Goal: Transaction & Acquisition: Purchase product/service

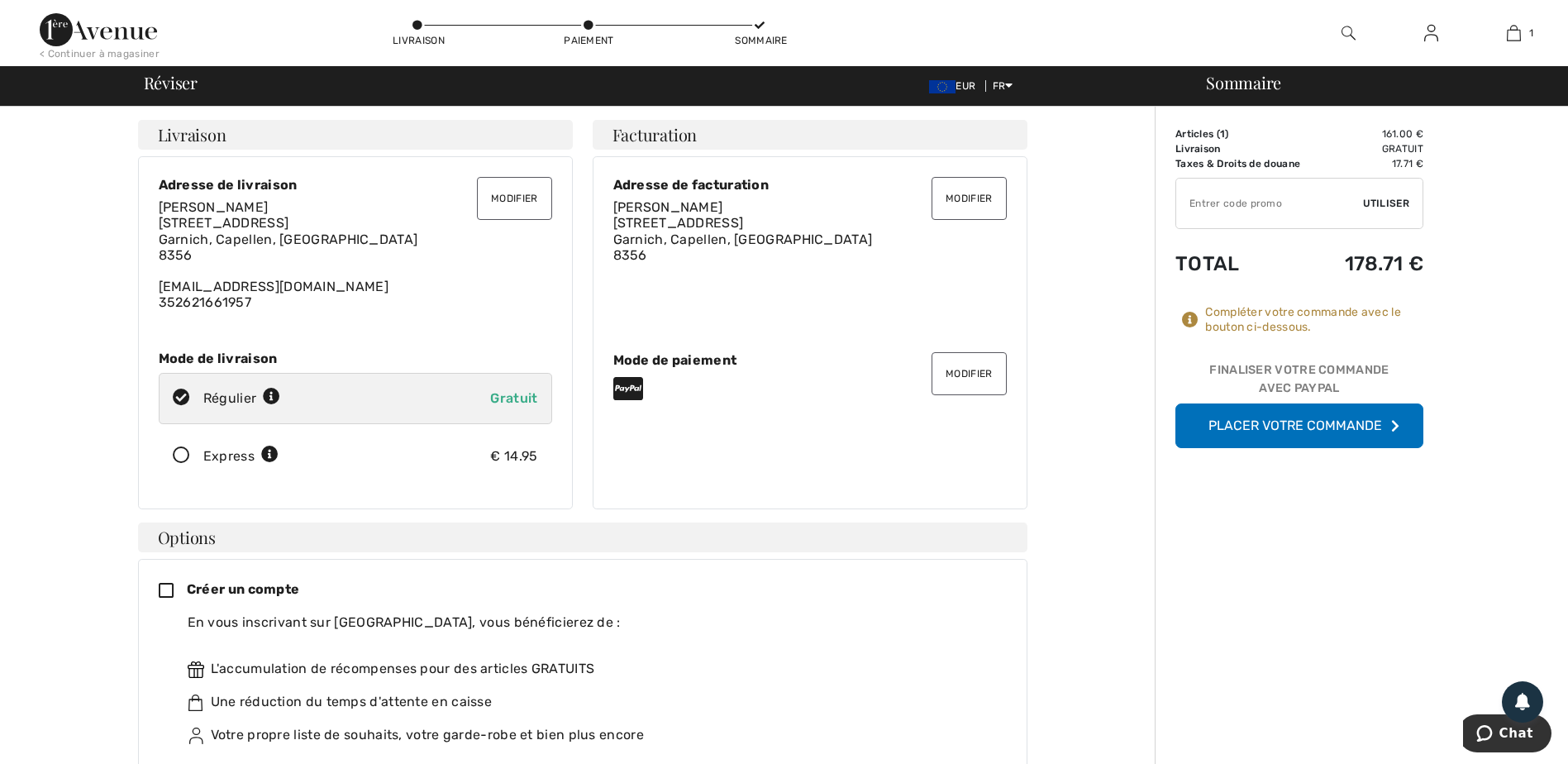
click at [1289, 422] on button "Placer votre commande" at bounding box center [1300, 425] width 248 height 45
